Goal: Check status: Check status

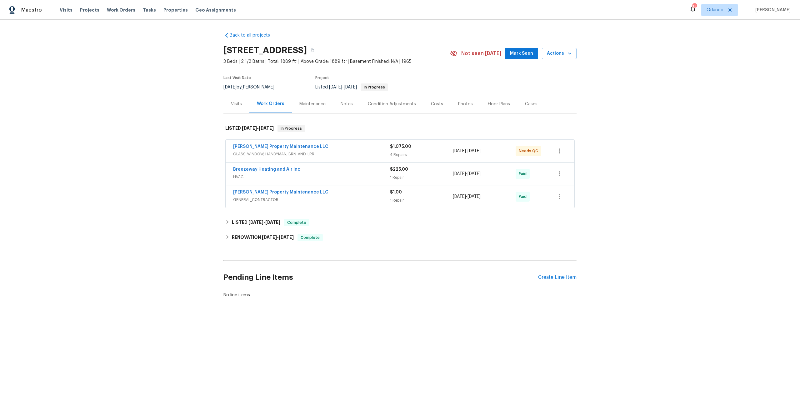
click at [438, 99] on div "Costs" at bounding box center [437, 104] width 27 height 18
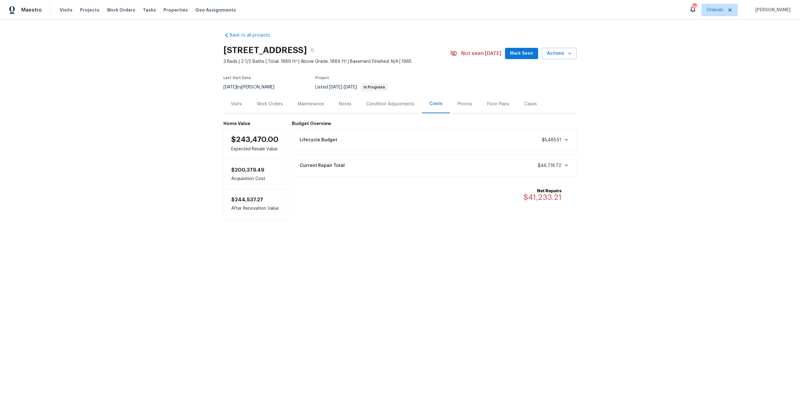
click at [314, 108] on div "Maintenance" at bounding box center [310, 104] width 41 height 18
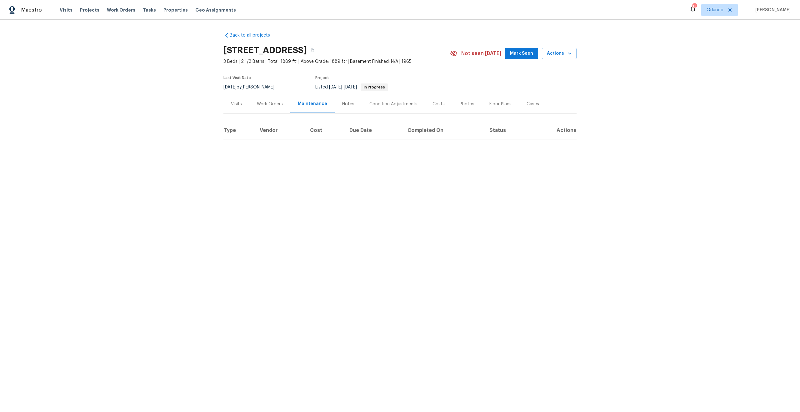
click at [254, 108] on div "Work Orders" at bounding box center [269, 104] width 41 height 18
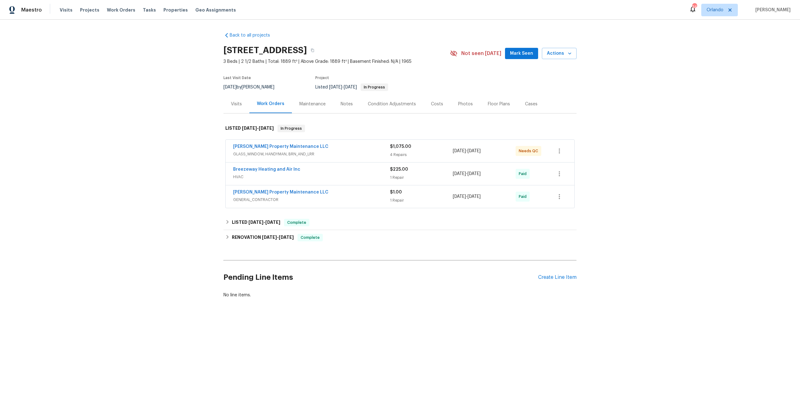
click at [341, 172] on div "Breezeway Heating and Air Inc" at bounding box center [311, 170] width 157 height 8
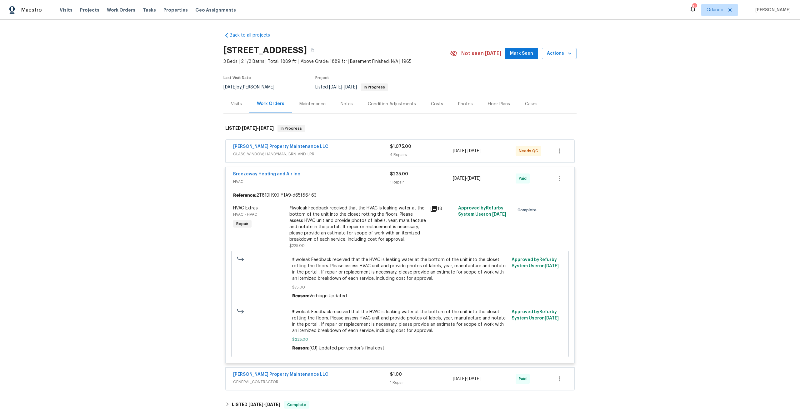
click at [341, 172] on div "Breezeway Heating and Air Inc" at bounding box center [311, 175] width 157 height 8
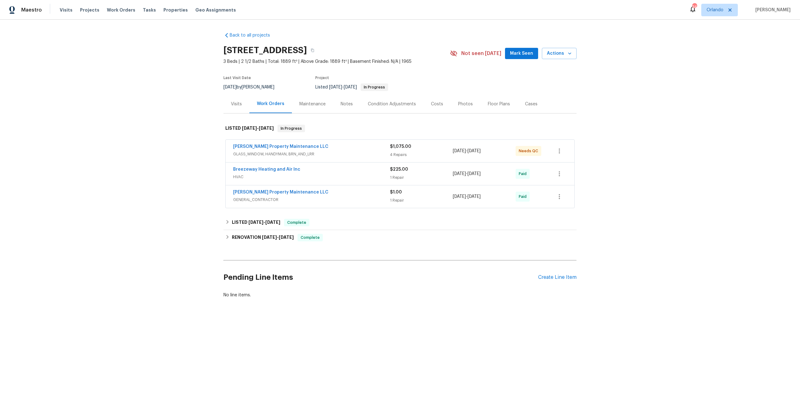
click at [340, 153] on span "GLASS_WINDOW, HANDYMAN, BRN_AND_LRR" at bounding box center [311, 154] width 157 height 6
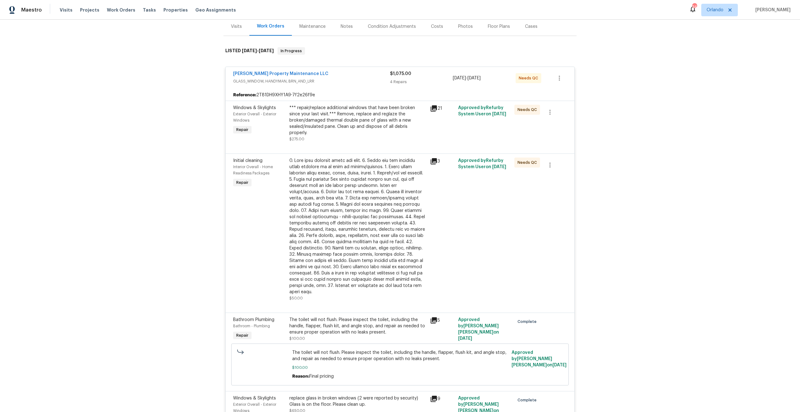
scroll to position [122, 0]
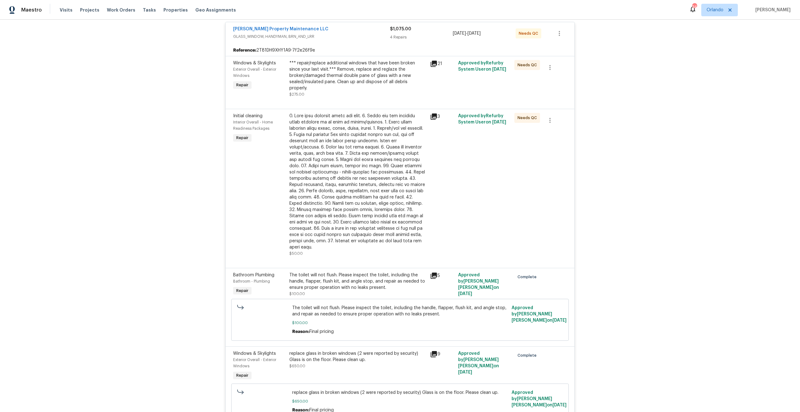
click at [431, 67] on icon at bounding box center [434, 64] width 8 height 8
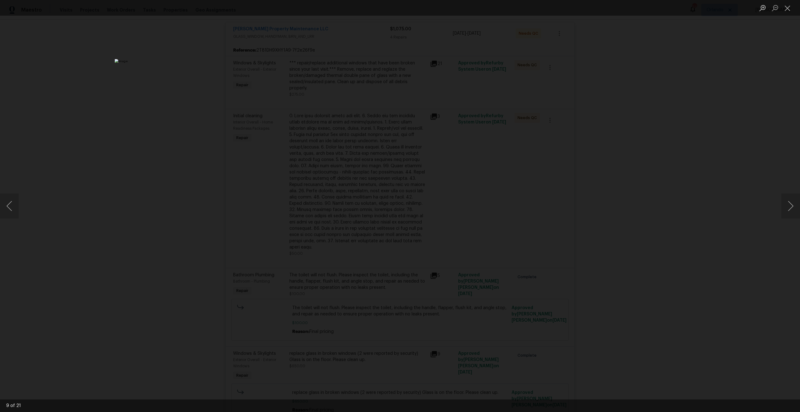
click at [203, 187] on div "Lightbox" at bounding box center [400, 206] width 800 height 412
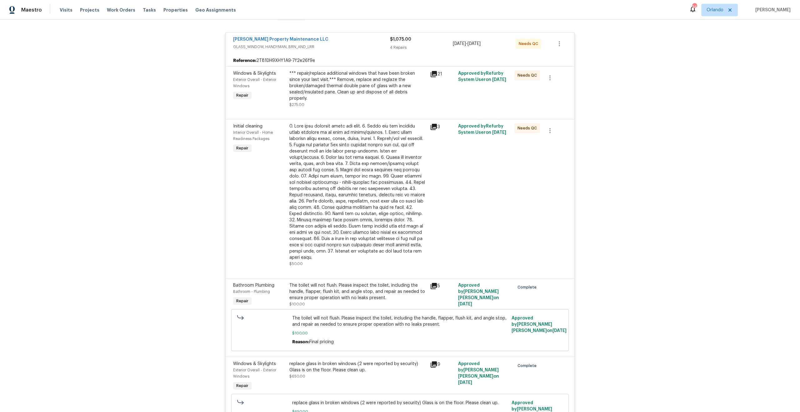
scroll to position [0, 0]
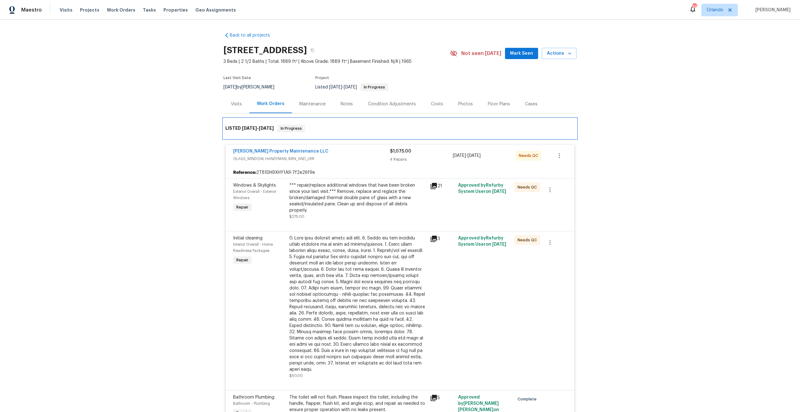
click at [252, 130] on span "[DATE]" at bounding box center [249, 128] width 15 height 4
click at [279, 130] on span "In Progress" at bounding box center [291, 128] width 26 height 6
click at [300, 132] on div "LISTED [DATE] - [DATE] In Progress" at bounding box center [399, 128] width 353 height 20
click at [314, 158] on span "GLASS_WINDOW, HANDYMAN, BRN_AND_LRR" at bounding box center [311, 159] width 157 height 6
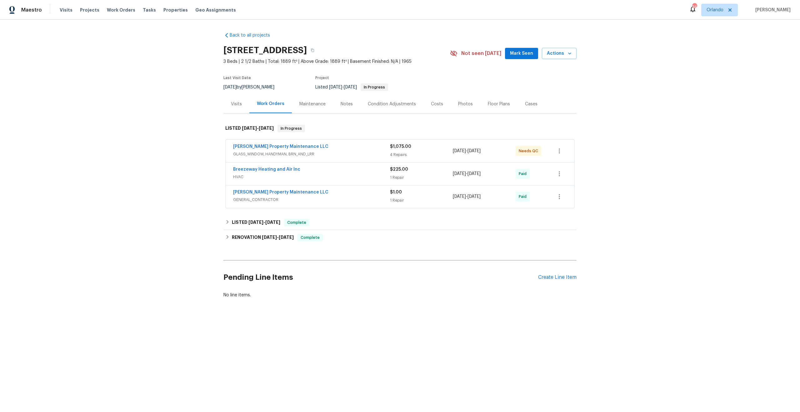
click at [312, 183] on div "Breezeway Heating and Air Inc HVAC $225.00 1 Repair [DATE] - [DATE] Paid" at bounding box center [400, 174] width 349 height 23
click at [314, 179] on span "HVAC" at bounding box center [311, 177] width 157 height 6
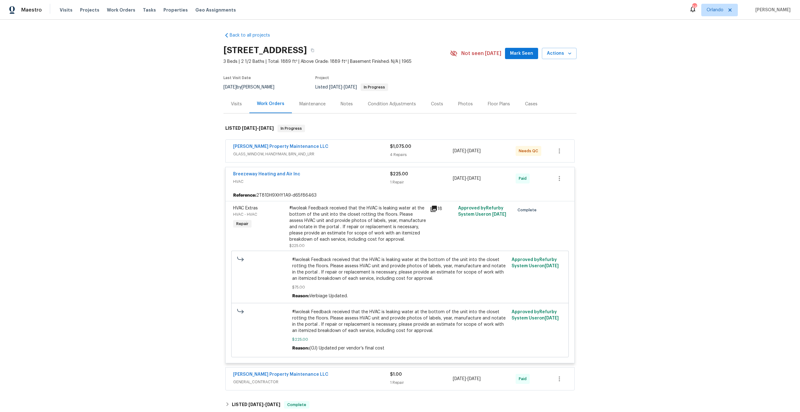
click at [314, 179] on span "HVAC" at bounding box center [311, 181] width 157 height 6
